Goal: Task Accomplishment & Management: Complete application form

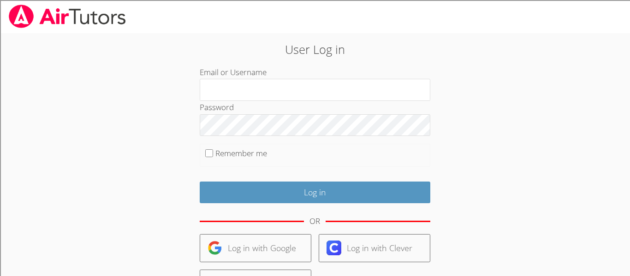
click at [349, 64] on div "User Log in Email or Username Password Remember me Log in OR Log in with Google…" at bounding box center [315, 200] width 340 height 318
click at [347, 63] on div "User Log in Email or Username Password Remember me Log in OR Log in with Google…" at bounding box center [315, 200] width 340 height 318
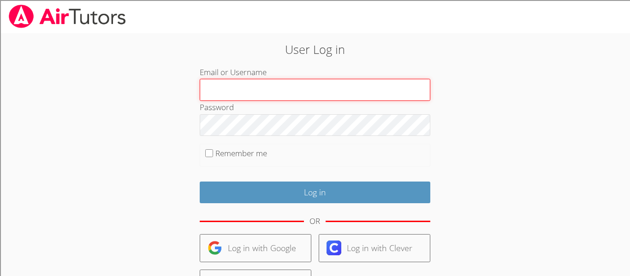
click at [301, 90] on input "Email or Username" at bounding box center [315, 90] width 231 height 22
click at [300, 91] on input "Email or Username" at bounding box center [315, 90] width 231 height 22
click at [301, 90] on input "Email or Username" at bounding box center [315, 90] width 231 height 22
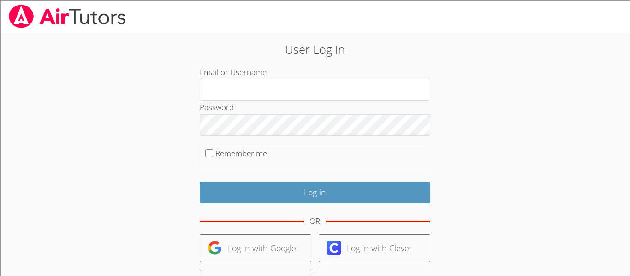
click at [350, 63] on div "User Log in Email or Username Password Remember me Log in OR Log in with Google…" at bounding box center [315, 200] width 340 height 318
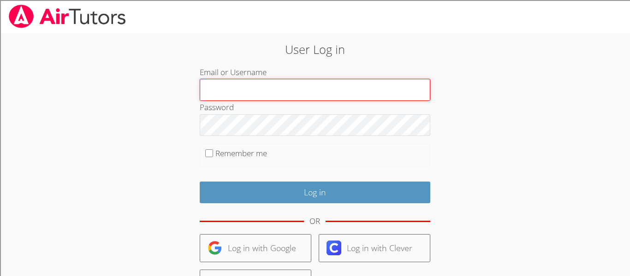
click at [301, 90] on input "Email or Username" at bounding box center [315, 90] width 231 height 22
click at [301, 91] on input "Email or Username" at bounding box center [315, 90] width 231 height 22
click at [301, 90] on input "Email or Username" at bounding box center [315, 90] width 231 height 22
click at [300, 91] on input "Email or Username" at bounding box center [315, 90] width 231 height 22
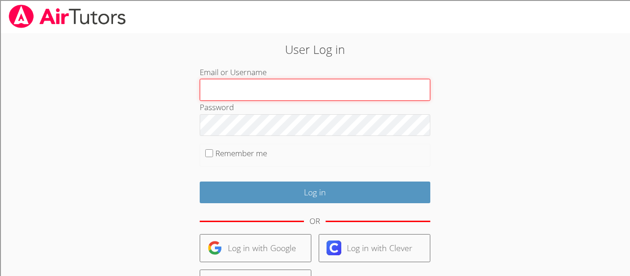
click at [301, 90] on input "Email or Username" at bounding box center [315, 90] width 231 height 22
click at [301, 91] on input "Email or Username" at bounding box center [315, 90] width 231 height 22
click at [301, 90] on input "Email or Username" at bounding box center [315, 90] width 231 height 22
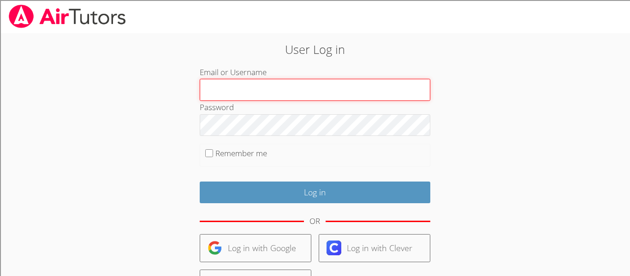
click at [301, 91] on input "Email or Username" at bounding box center [315, 90] width 231 height 22
click at [301, 90] on input "Email or Username" at bounding box center [315, 90] width 231 height 22
click at [300, 91] on input "Email or Username" at bounding box center [315, 90] width 231 height 22
click at [301, 91] on input "Email or Username" at bounding box center [315, 90] width 231 height 22
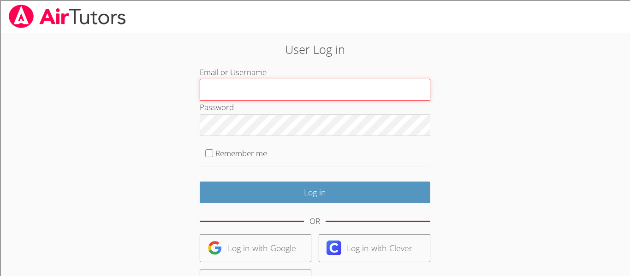
click at [301, 90] on input "Email or Username" at bounding box center [315, 90] width 231 height 22
click at [300, 91] on input "Email or Username" at bounding box center [315, 90] width 231 height 22
click at [301, 91] on input "Email or Username" at bounding box center [315, 90] width 231 height 22
click at [300, 91] on input "Email or Username" at bounding box center [315, 90] width 231 height 22
click at [301, 90] on input "Email or Username" at bounding box center [315, 90] width 231 height 22
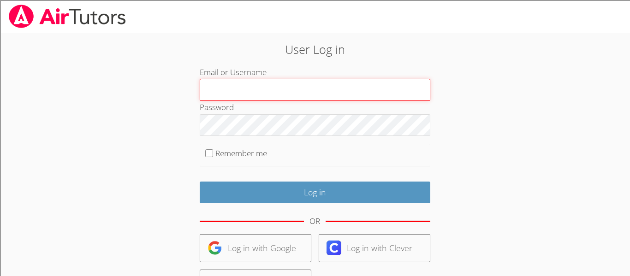
click at [301, 90] on input "Email or Username" at bounding box center [315, 90] width 231 height 22
click at [300, 91] on input "Email or Username" at bounding box center [315, 90] width 231 height 22
click at [301, 90] on input "Email or Username" at bounding box center [315, 90] width 231 height 22
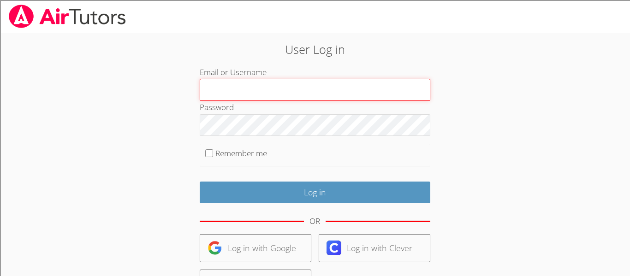
click at [301, 91] on input "Email or Username" at bounding box center [315, 90] width 231 height 22
click at [301, 90] on input "Email or Username" at bounding box center [315, 90] width 231 height 22
click at [301, 91] on input "Email or Username" at bounding box center [315, 90] width 231 height 22
click at [301, 90] on input "Email or Username" at bounding box center [315, 90] width 231 height 22
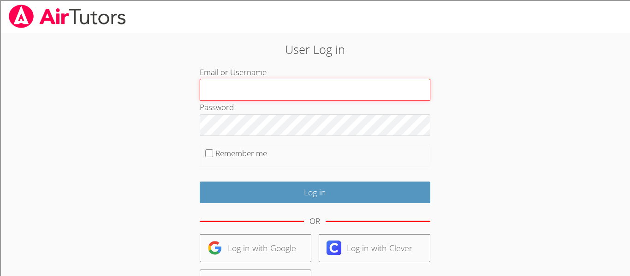
click at [301, 90] on input "Email or Username" at bounding box center [315, 90] width 231 height 22
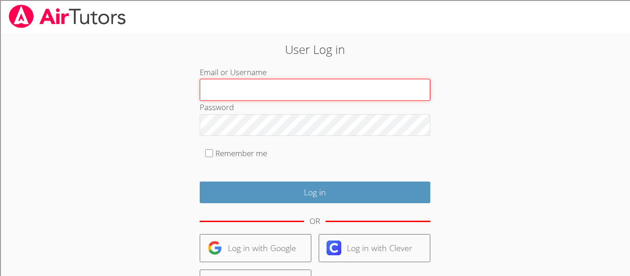
click at [301, 91] on input "Email or Username" at bounding box center [315, 90] width 231 height 22
click at [301, 90] on input "Email or Username" at bounding box center [315, 90] width 231 height 22
click at [300, 91] on input "Email or Username" at bounding box center [315, 90] width 231 height 22
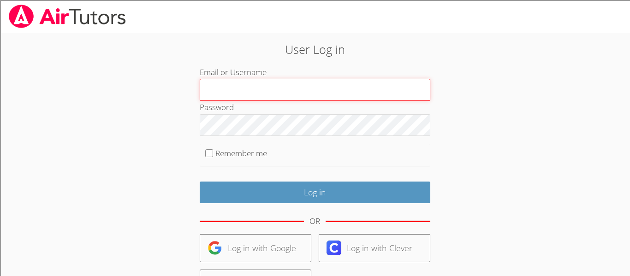
click at [300, 91] on input "Email or Username" at bounding box center [315, 90] width 231 height 22
click at [301, 91] on input "Email or Username" at bounding box center [315, 90] width 231 height 22
click at [301, 90] on input "Email or Username" at bounding box center [315, 90] width 231 height 22
click at [301, 91] on input "Email or Username" at bounding box center [315, 90] width 231 height 22
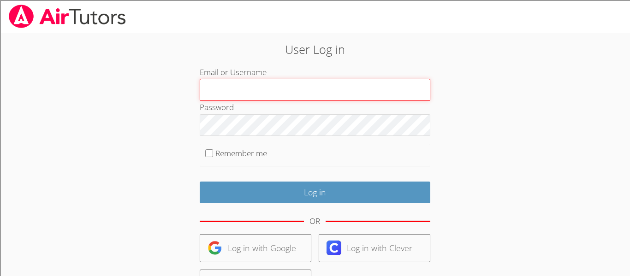
click at [301, 91] on input "Email or Username" at bounding box center [315, 90] width 231 height 22
click at [301, 90] on input "Email or Username" at bounding box center [315, 90] width 231 height 22
click at [301, 91] on input "Email or Username" at bounding box center [315, 90] width 231 height 22
click at [301, 90] on input "Email or Username" at bounding box center [315, 90] width 231 height 22
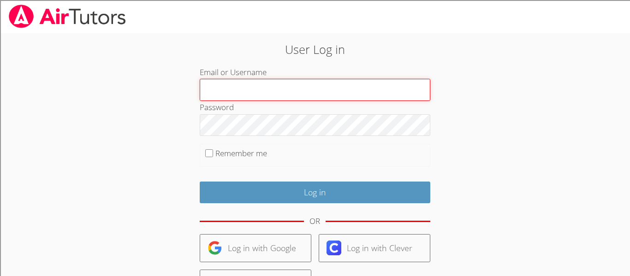
click at [300, 91] on input "Email or Username" at bounding box center [315, 90] width 231 height 22
click at [301, 91] on input "Email or Username" at bounding box center [315, 90] width 231 height 22
click at [301, 90] on input "Email or Username" at bounding box center [315, 90] width 231 height 22
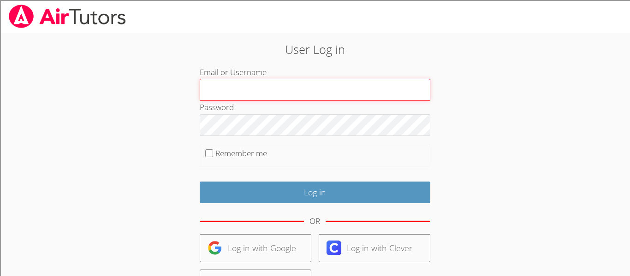
click at [301, 91] on input "Email or Username" at bounding box center [315, 90] width 231 height 22
click at [301, 90] on input "Email or Username" at bounding box center [315, 90] width 231 height 22
click at [300, 91] on input "Email or Username" at bounding box center [315, 90] width 231 height 22
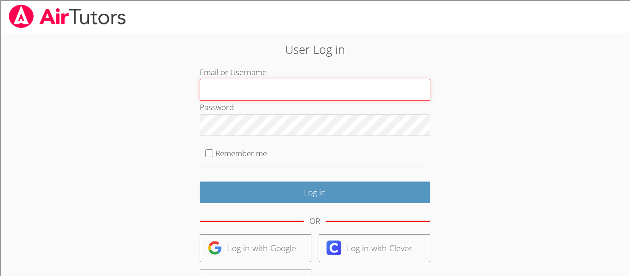
click at [300, 91] on input "Email or Username" at bounding box center [315, 90] width 231 height 22
click at [301, 90] on input "Email or Username" at bounding box center [315, 90] width 231 height 22
click at [301, 91] on input "Email or Username" at bounding box center [315, 90] width 231 height 22
click at [301, 90] on input "Email or Username" at bounding box center [315, 90] width 231 height 22
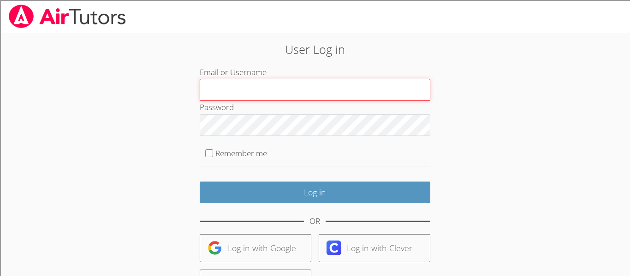
click at [300, 91] on input "Email or Username" at bounding box center [315, 90] width 231 height 22
click at [301, 90] on input "Email or Username" at bounding box center [315, 90] width 231 height 22
click at [301, 91] on input "Email or Username" at bounding box center [315, 90] width 231 height 22
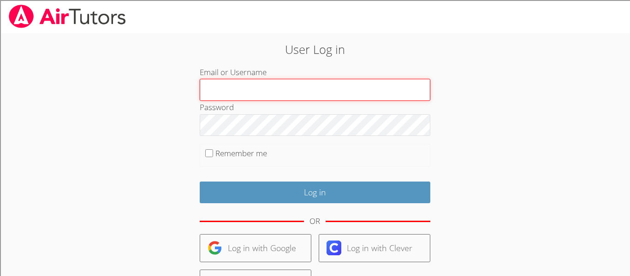
click at [301, 91] on input "Email or Username" at bounding box center [315, 90] width 231 height 22
click at [300, 91] on input "Email or Username" at bounding box center [315, 90] width 231 height 22
click at [301, 90] on input "Email or Username" at bounding box center [315, 90] width 231 height 22
click at [300, 91] on input "Email or Username" at bounding box center [315, 90] width 231 height 22
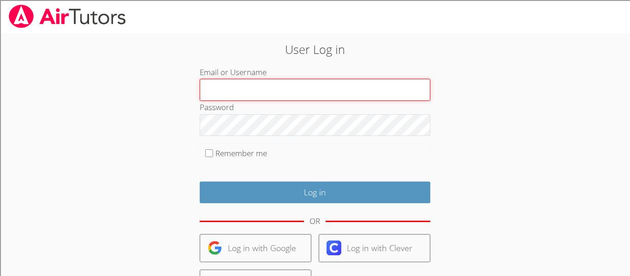
click at [301, 90] on input "Email or Username" at bounding box center [315, 90] width 231 height 22
click at [300, 91] on input "Email or Username" at bounding box center [315, 90] width 231 height 22
click at [301, 91] on input "Email or Username" at bounding box center [315, 90] width 231 height 22
click at [301, 90] on input "Email or Username" at bounding box center [315, 90] width 231 height 22
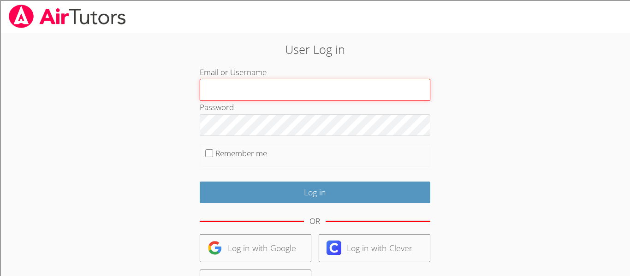
click at [300, 91] on input "Email or Username" at bounding box center [315, 90] width 231 height 22
click at [301, 90] on input "Email or Username" at bounding box center [315, 90] width 231 height 22
click at [300, 91] on input "Email or Username" at bounding box center [315, 90] width 231 height 22
click at [301, 90] on input "Email or Username" at bounding box center [315, 90] width 231 height 22
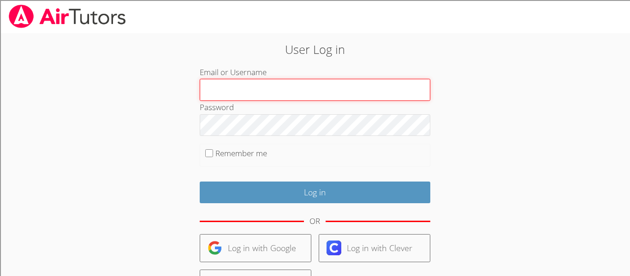
click at [300, 91] on input "Email or Username" at bounding box center [315, 90] width 231 height 22
click at [301, 91] on input "Email or Username" at bounding box center [315, 90] width 231 height 22
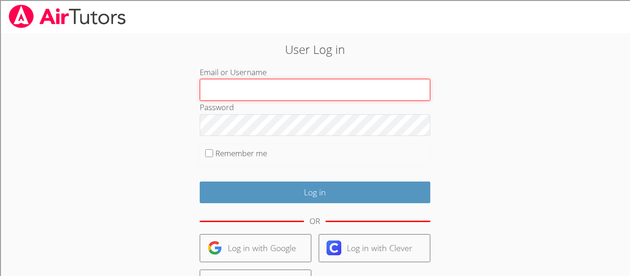
click at [301, 90] on input "Email or Username" at bounding box center [315, 90] width 231 height 22
click at [300, 91] on input "Email or Username" at bounding box center [315, 90] width 231 height 22
click at [301, 90] on input "Email or Username" at bounding box center [315, 90] width 231 height 22
click at [301, 91] on input "Email or Username" at bounding box center [315, 90] width 231 height 22
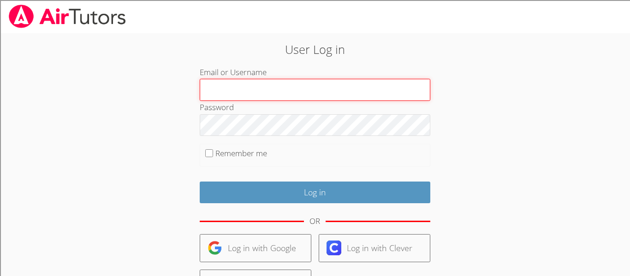
click at [301, 91] on input "Email or Username" at bounding box center [315, 90] width 231 height 22
click at [300, 91] on input "Email or Username" at bounding box center [315, 90] width 231 height 22
click at [301, 91] on input "Email or Username" at bounding box center [315, 90] width 231 height 22
click at [301, 90] on input "Email or Username" at bounding box center [315, 90] width 231 height 22
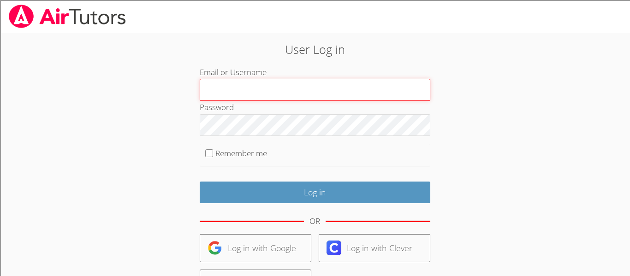
click at [300, 91] on input "Email or Username" at bounding box center [315, 90] width 231 height 22
click at [301, 91] on input "Email or Username" at bounding box center [315, 90] width 231 height 22
click at [300, 91] on input "Email or Username" at bounding box center [315, 90] width 231 height 22
click at [301, 91] on input "Email or Username" at bounding box center [315, 90] width 231 height 22
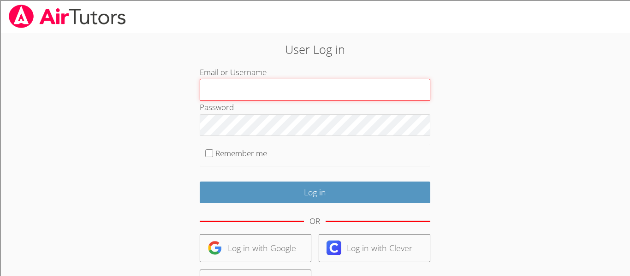
click at [300, 91] on input "Email or Username" at bounding box center [315, 90] width 231 height 22
click at [301, 91] on input "Email or Username" at bounding box center [315, 90] width 231 height 22
click at [300, 91] on input "Email or Username" at bounding box center [315, 90] width 231 height 22
click at [301, 90] on input "Email or Username" at bounding box center [315, 90] width 231 height 22
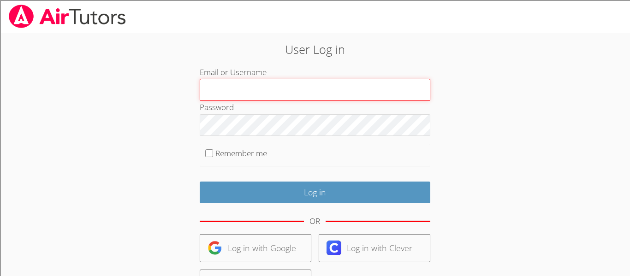
click at [301, 90] on input "Email or Username" at bounding box center [315, 90] width 231 height 22
click at [300, 91] on input "Email or Username" at bounding box center [315, 90] width 231 height 22
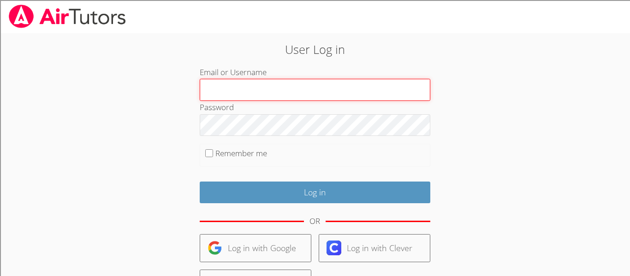
click at [301, 90] on input "Email or Username" at bounding box center [315, 90] width 231 height 22
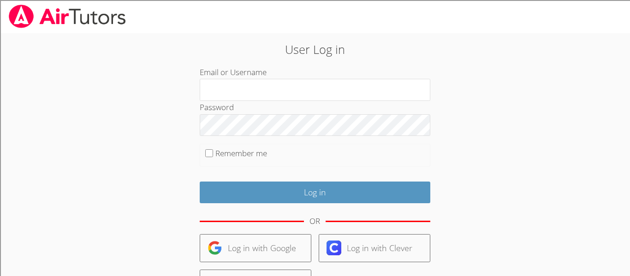
click at [352, 65] on div "User Log in Email or Username Password Remember me Log in OR Log in with Google…" at bounding box center [315, 200] width 340 height 318
click at [349, 64] on div "User Log in Email or Username Password Remember me Log in OR Log in with Google…" at bounding box center [315, 200] width 340 height 318
click at [352, 63] on div "User Log in Email or Username Password Remember me Log in OR Log in with Google…" at bounding box center [315, 200] width 340 height 318
click at [352, 64] on div "User Log in Email or Username Password Remember me Log in OR Log in with Google…" at bounding box center [315, 200] width 340 height 318
click at [352, 65] on div "User Log in Email or Username Password Remember me Log in OR Log in with Google…" at bounding box center [315, 200] width 340 height 318
